Goal: Information Seeking & Learning: Learn about a topic

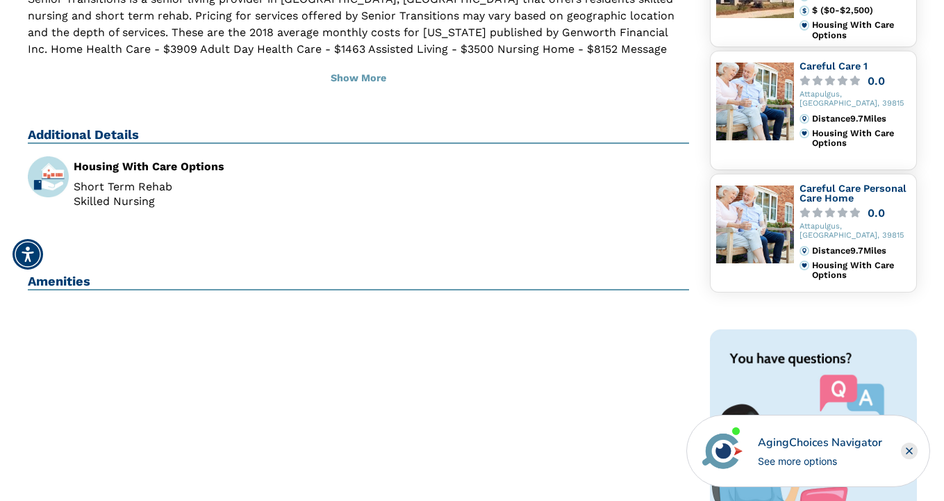
scroll to position [372, 0]
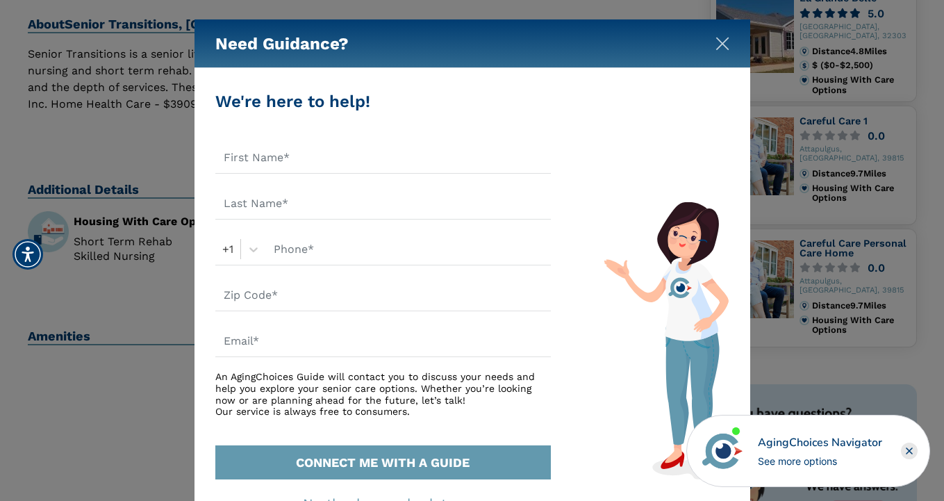
click at [722, 45] on img "Close" at bounding box center [723, 44] width 14 height 14
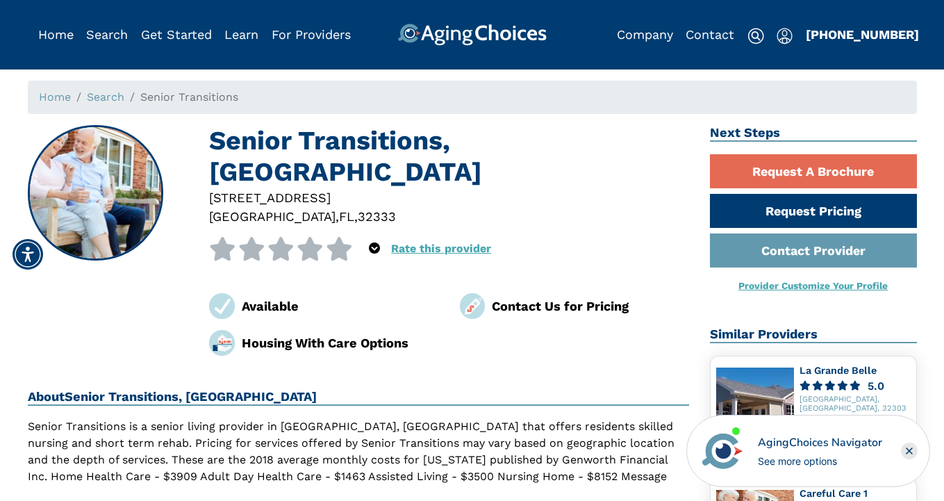
scroll to position [74, 0]
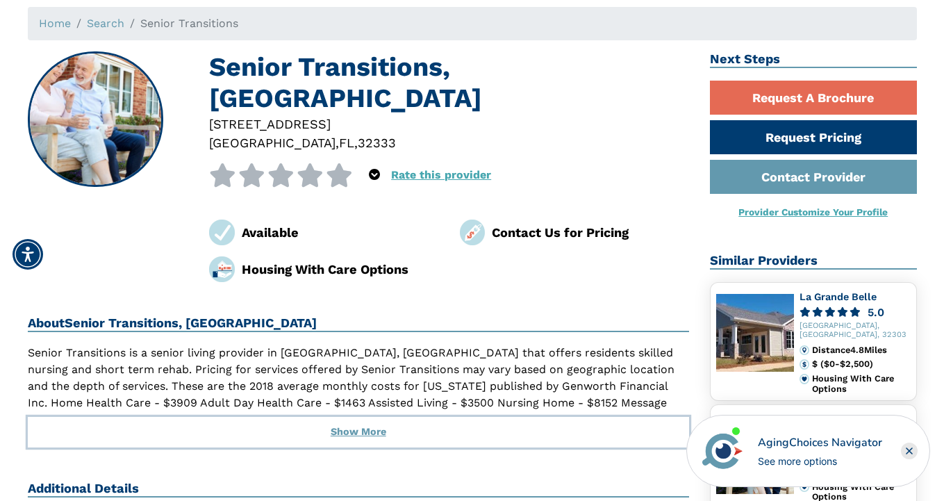
click at [376, 417] on button "Show More" at bounding box center [359, 432] width 662 height 31
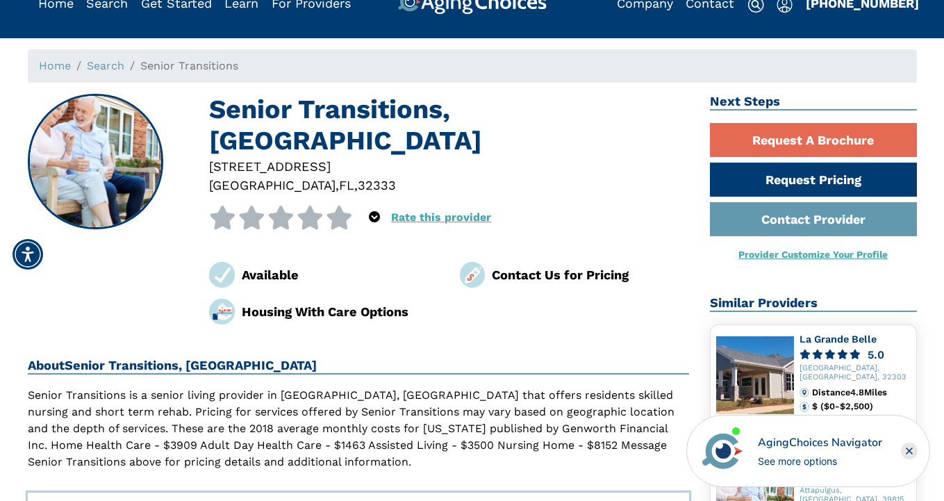
scroll to position [0, 0]
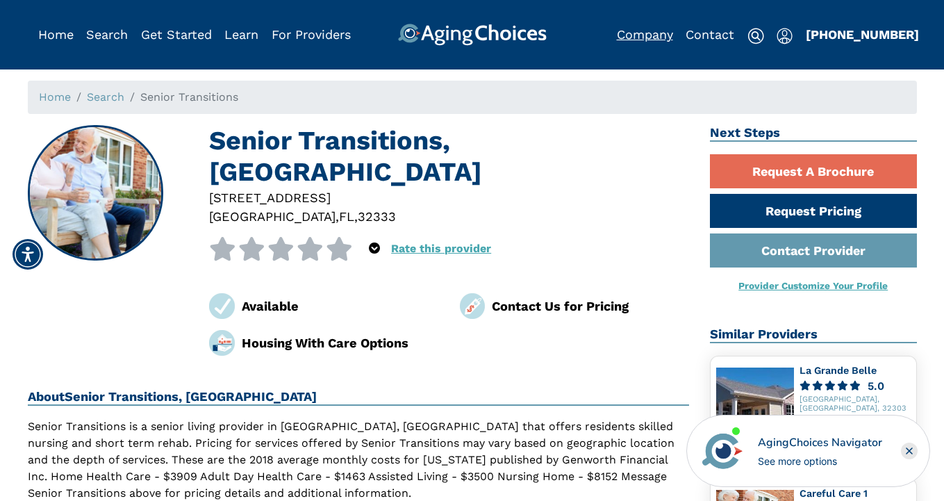
click at [643, 35] on link "Company" at bounding box center [645, 34] width 56 height 15
